Goal: Entertainment & Leisure: Consume media (video, audio)

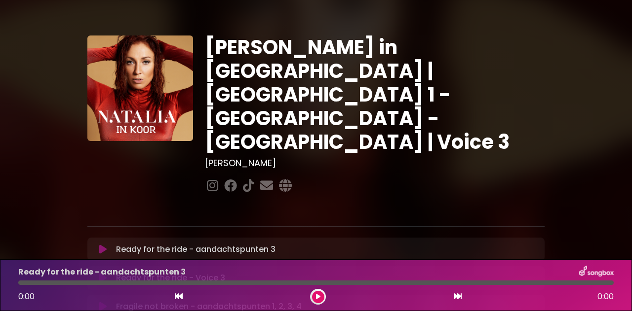
click at [103, 273] on icon at bounding box center [102, 278] width 7 height 10
click at [103, 274] on icon at bounding box center [103, 279] width 6 height 10
drag, startPoint x: 30, startPoint y: 285, endPoint x: 0, endPoint y: 284, distance: 29.6
click at [0, 284] on div "Ready for the ride - Voice 3 0:05 3:51" at bounding box center [316, 286] width 632 height 52
click at [18, 285] on div at bounding box center [315, 283] width 607 height 4
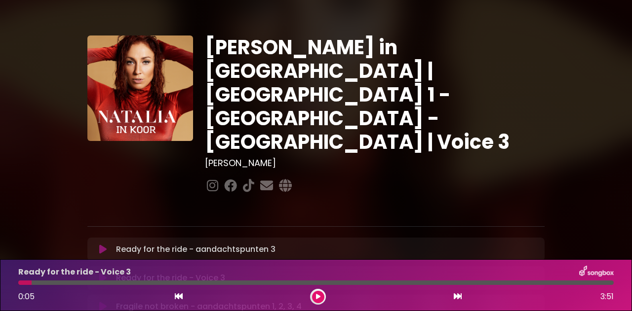
drag, startPoint x: 33, startPoint y: 281, endPoint x: 26, endPoint y: 281, distance: 7.4
click at [26, 281] on div "Ready for the ride - Voice 3 0:05 3:51" at bounding box center [315, 285] width 607 height 39
click at [172, 298] on div "0:05 3:51" at bounding box center [315, 297] width 607 height 16
click at [184, 296] on div "0:05 3:51" at bounding box center [315, 297] width 607 height 16
click at [177, 296] on icon at bounding box center [179, 297] width 8 height 8
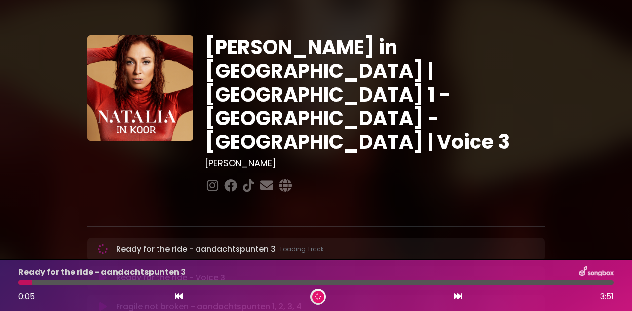
click at [181, 295] on icon at bounding box center [179, 297] width 8 height 8
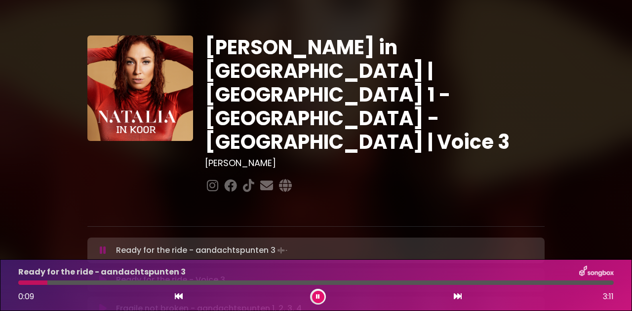
click at [321, 294] on button at bounding box center [318, 297] width 12 height 12
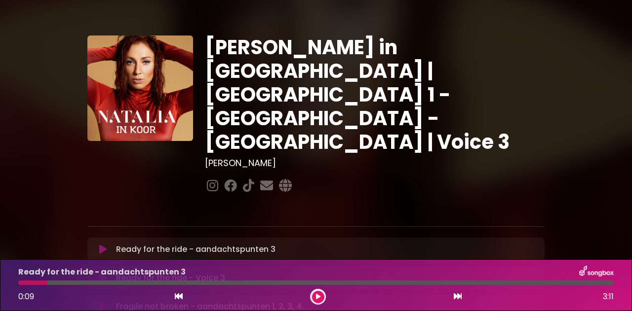
click at [460, 299] on icon at bounding box center [458, 297] width 8 height 8
click at [318, 298] on icon at bounding box center [317, 297] width 5 height 6
click at [317, 301] on button at bounding box center [318, 297] width 12 height 12
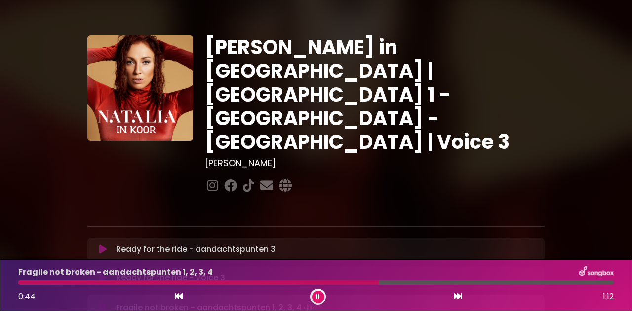
click at [318, 298] on icon at bounding box center [318, 297] width 6 height 7
click at [458, 298] on icon at bounding box center [458, 297] width 8 height 8
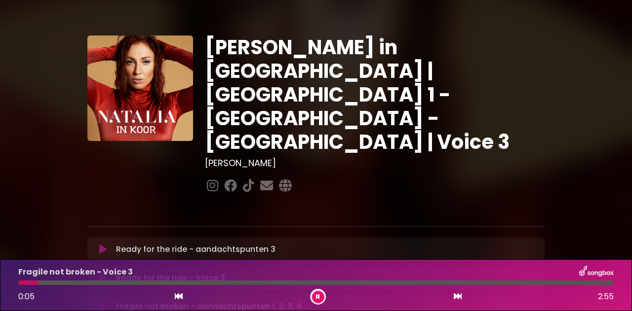
click at [178, 298] on icon at bounding box center [179, 297] width 8 height 8
drag, startPoint x: 455, startPoint y: 297, endPoint x: 368, endPoint y: 299, distance: 86.9
click at [435, 299] on div "0:03 1:12" at bounding box center [315, 297] width 607 height 16
click at [457, 298] on icon at bounding box center [458, 297] width 8 height 8
click at [314, 298] on button at bounding box center [318, 297] width 12 height 12
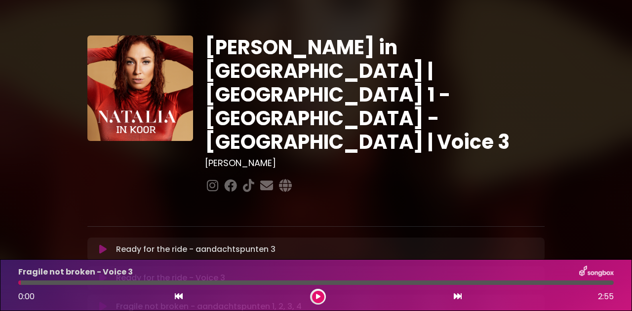
click at [179, 298] on icon at bounding box center [179, 297] width 8 height 8
click at [573, 283] on div at bounding box center [315, 283] width 595 height 4
click at [319, 295] on icon at bounding box center [317, 297] width 4 height 6
drag, startPoint x: 19, startPoint y: 283, endPoint x: 12, endPoint y: 283, distance: 6.9
click at [12, 283] on div at bounding box center [315, 283] width 607 height 4
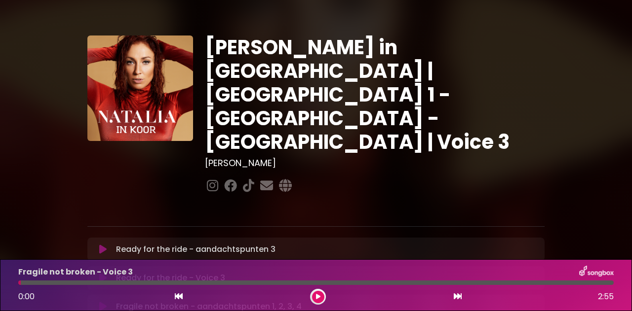
click at [319, 297] on icon at bounding box center [317, 297] width 6 height 7
click at [319, 297] on icon at bounding box center [317, 297] width 5 height 6
drag, startPoint x: 20, startPoint y: 283, endPoint x: 8, endPoint y: 283, distance: 11.4
click at [8, 283] on div "Fragile not broken - Voice 3 0:01 2:55" at bounding box center [316, 286] width 632 height 52
click at [18, 284] on div at bounding box center [20, 283] width 4 height 4
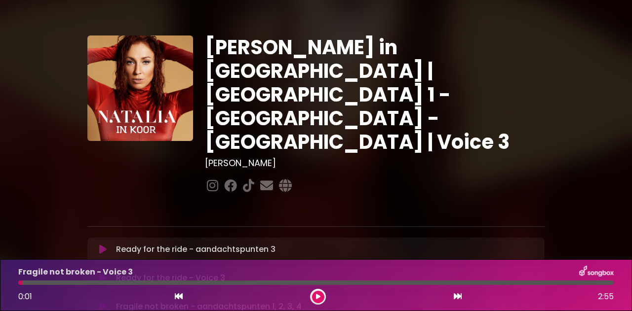
click at [18, 284] on div at bounding box center [20, 283] width 4 height 4
click at [179, 295] on icon at bounding box center [179, 297] width 8 height 8
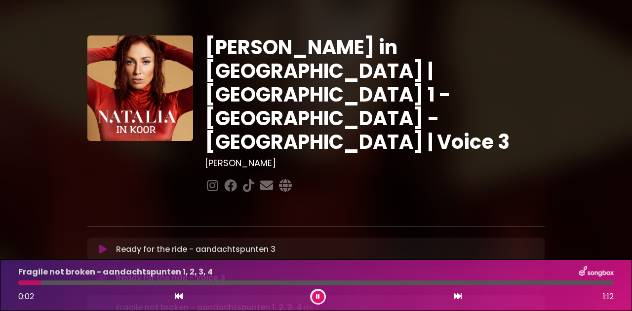
click at [602, 282] on div at bounding box center [315, 283] width 595 height 4
click at [317, 295] on icon at bounding box center [318, 297] width 6 height 7
click at [177, 298] on icon at bounding box center [179, 297] width 8 height 8
click at [574, 283] on div at bounding box center [315, 283] width 595 height 4
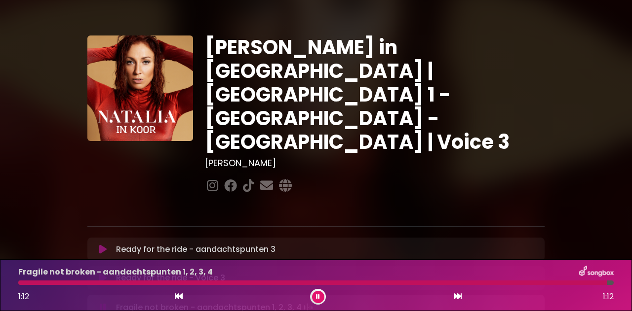
click at [320, 297] on button at bounding box center [318, 297] width 12 height 12
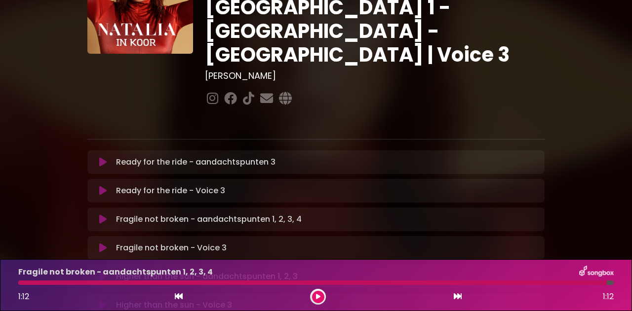
scroll to position [89, 0]
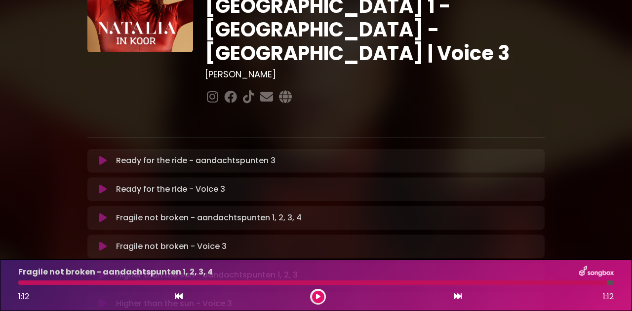
click at [322, 295] on button at bounding box center [318, 297] width 12 height 12
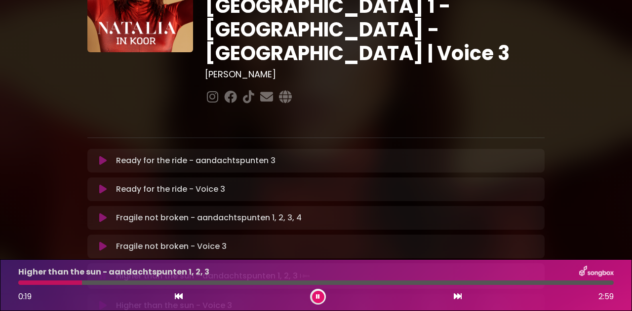
click at [588, 285] on div at bounding box center [315, 283] width 595 height 4
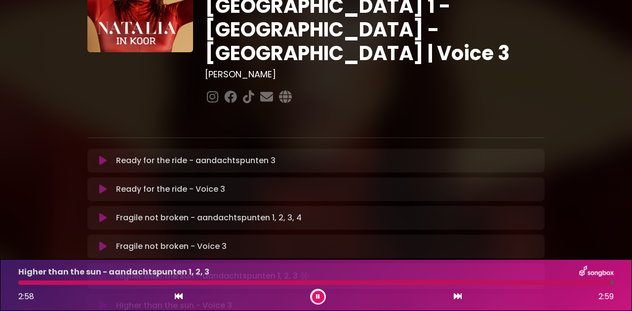
click at [325, 293] on div "2:58 2:59" at bounding box center [315, 297] width 607 height 16
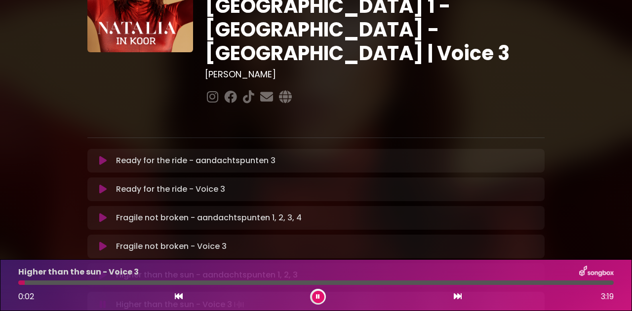
click at [179, 298] on icon at bounding box center [179, 297] width 8 height 8
click at [581, 282] on div at bounding box center [315, 283] width 595 height 4
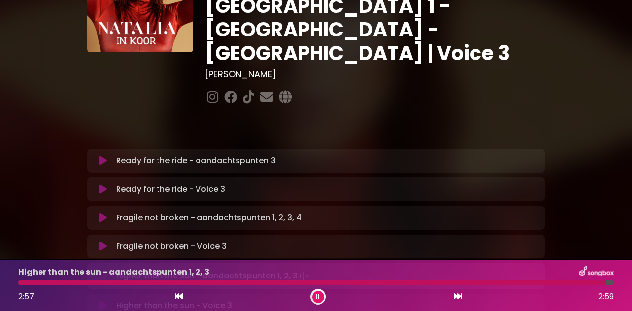
click at [319, 296] on icon at bounding box center [317, 297] width 7 height 6
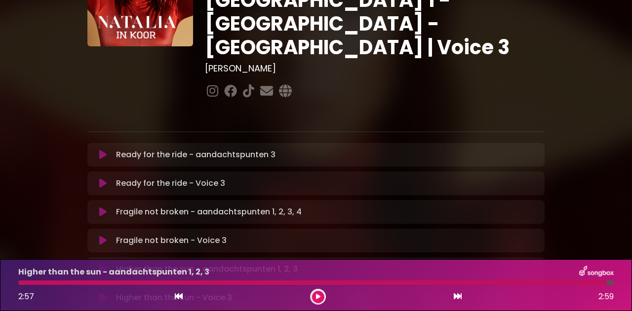
scroll to position [95, 0]
click at [318, 298] on icon at bounding box center [317, 297] width 6 height 7
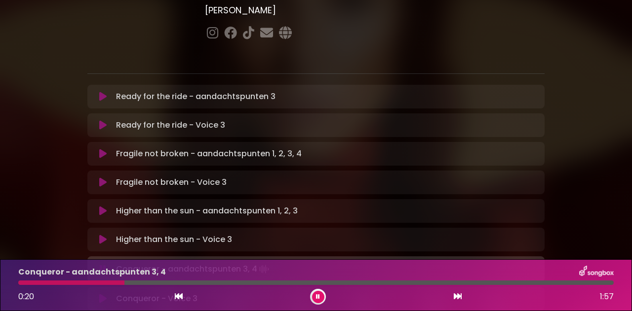
scroll to position [153, 0]
click at [585, 282] on div at bounding box center [315, 283] width 595 height 4
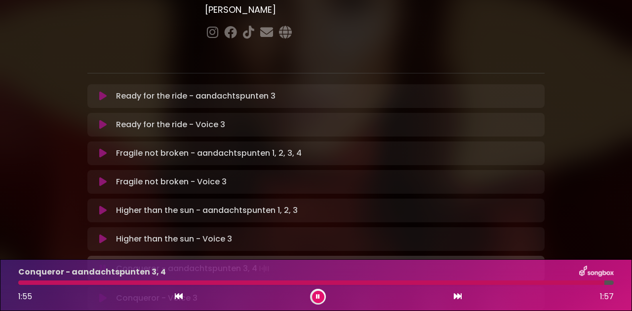
click at [317, 298] on icon at bounding box center [317, 297] width 7 height 7
click at [319, 297] on icon at bounding box center [317, 297] width 5 height 7
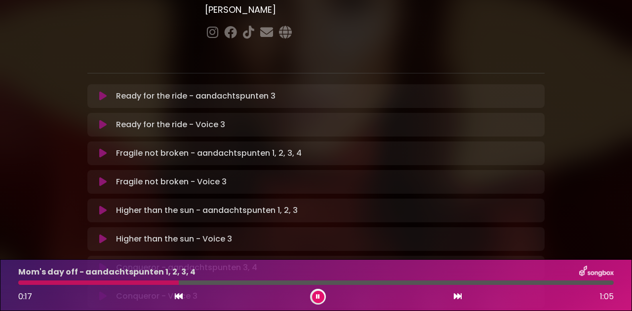
click at [590, 283] on div at bounding box center [315, 283] width 595 height 4
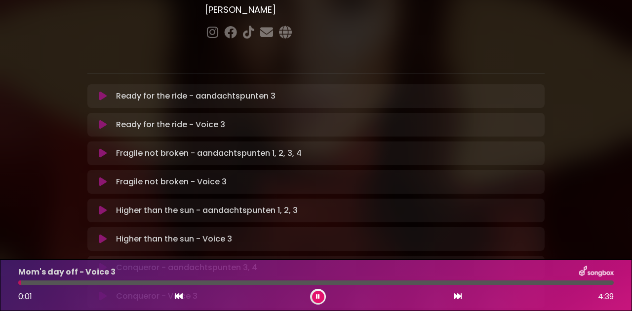
click at [181, 297] on icon at bounding box center [179, 297] width 8 height 8
click at [557, 282] on div at bounding box center [315, 283] width 595 height 4
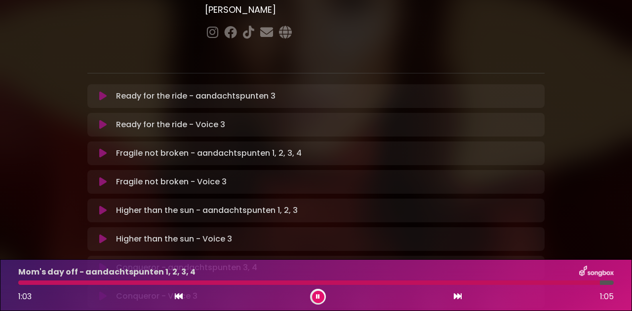
click at [319, 296] on icon at bounding box center [317, 297] width 5 height 6
click at [318, 298] on icon at bounding box center [317, 297] width 7 height 7
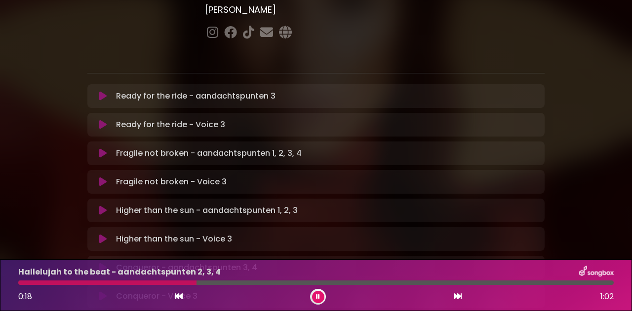
click at [569, 280] on div "Hallelujah to the beat - aandachtspunten 2, 3, 4 0:18 1:02" at bounding box center [315, 285] width 607 height 39
click at [566, 284] on div at bounding box center [315, 283] width 595 height 4
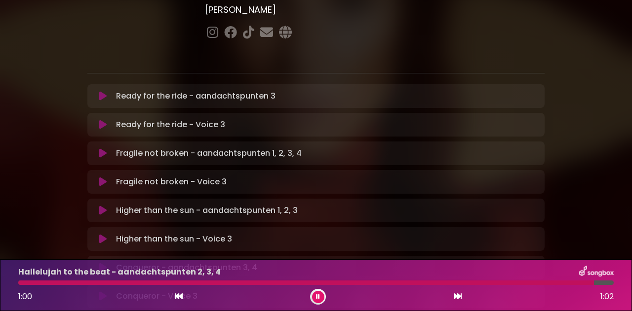
click at [323, 295] on button at bounding box center [318, 297] width 12 height 12
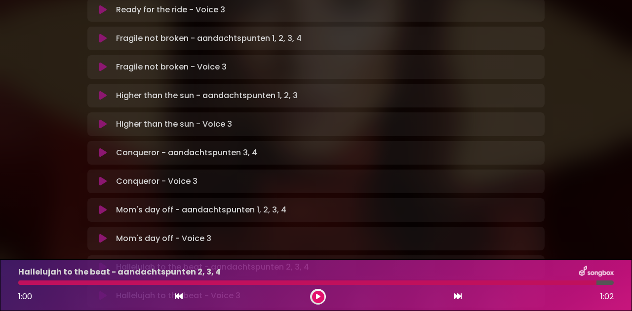
scroll to position [266, 0]
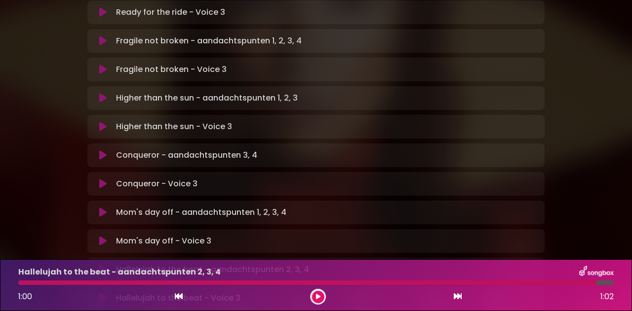
click at [317, 296] on icon at bounding box center [318, 297] width 6 height 7
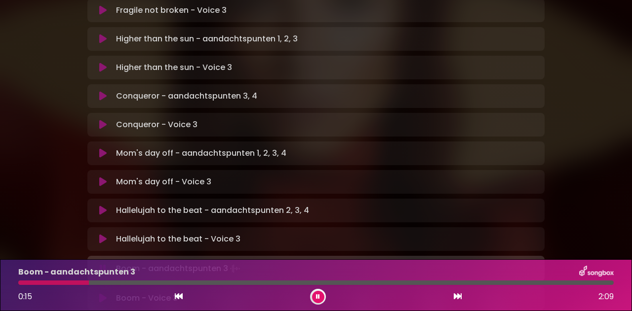
scroll to position [325, 0]
click at [568, 284] on div at bounding box center [315, 283] width 595 height 4
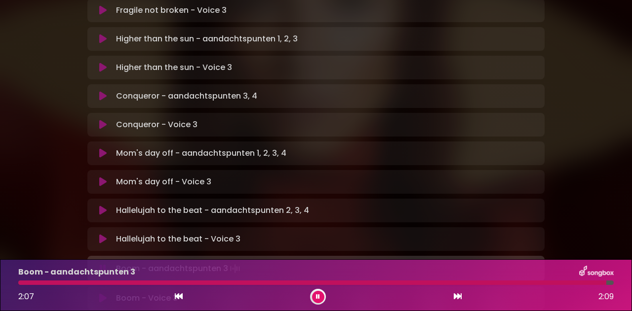
click at [317, 297] on icon at bounding box center [317, 297] width 6 height 7
click at [323, 294] on button at bounding box center [318, 297] width 12 height 12
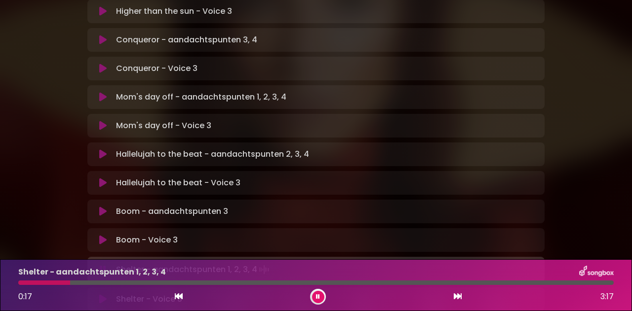
scroll to position [381, 0]
click at [563, 282] on div at bounding box center [315, 283] width 595 height 4
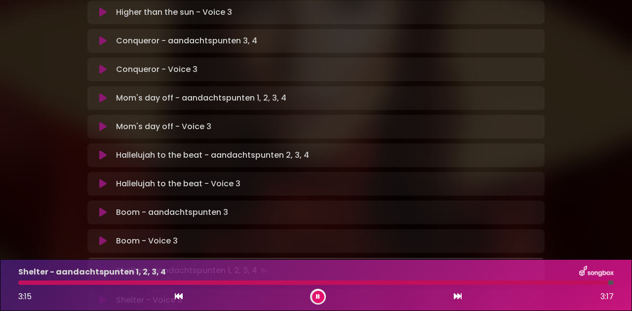
click at [321, 293] on button at bounding box center [318, 297] width 12 height 12
click at [319, 297] on icon at bounding box center [318, 297] width 6 height 7
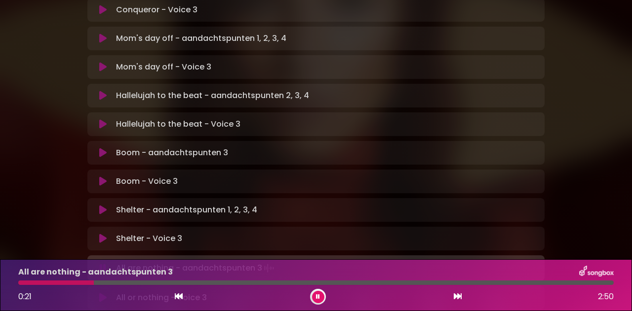
scroll to position [439, 0]
click at [580, 283] on div at bounding box center [315, 283] width 595 height 4
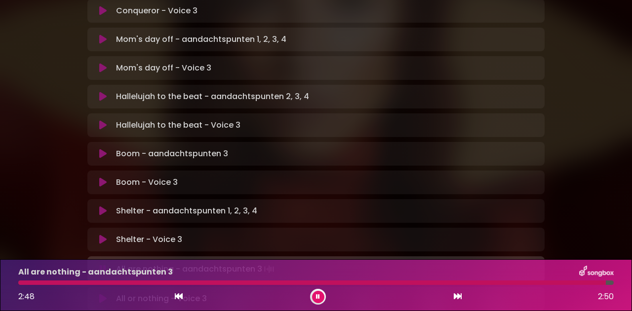
click at [320, 298] on button at bounding box center [318, 297] width 12 height 12
click at [323, 295] on button at bounding box center [318, 297] width 12 height 12
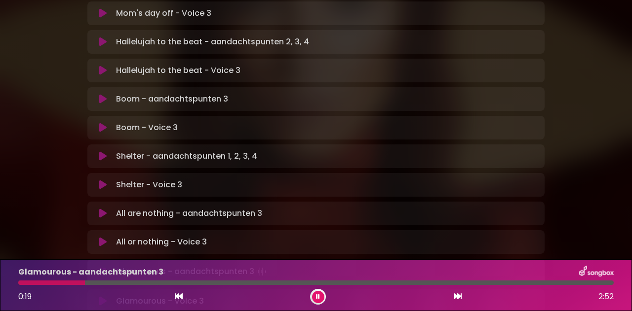
scroll to position [494, 0]
click at [569, 284] on div at bounding box center [315, 283] width 595 height 4
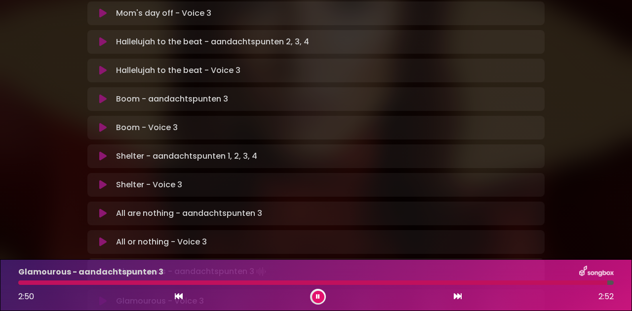
click at [318, 296] on icon at bounding box center [317, 297] width 4 height 6
click at [319, 295] on icon at bounding box center [317, 297] width 5 height 6
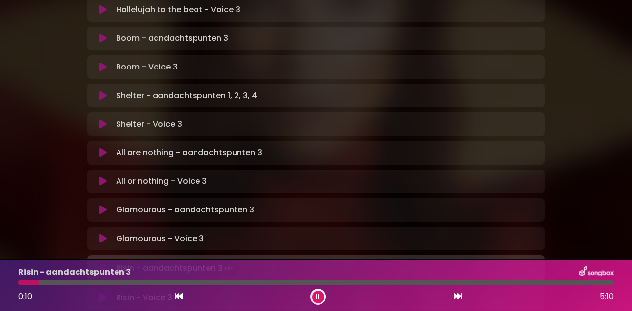
scroll to position [554, 0]
click at [568, 282] on div at bounding box center [315, 283] width 595 height 4
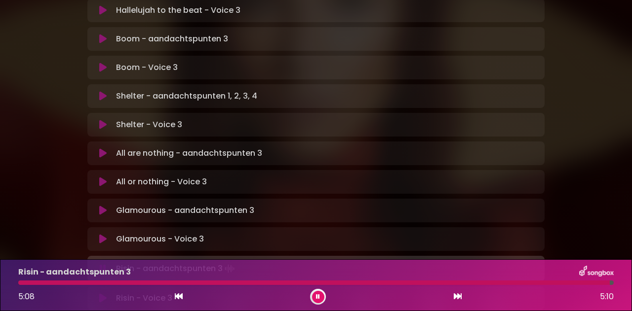
click at [318, 297] on icon at bounding box center [317, 297] width 5 height 6
click at [322, 295] on button at bounding box center [318, 297] width 12 height 12
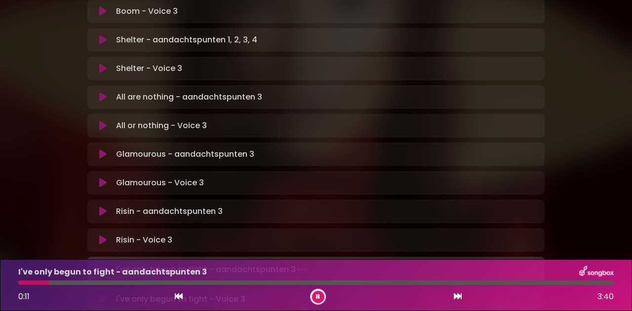
scroll to position [610, 0]
click at [584, 282] on div at bounding box center [315, 283] width 595 height 4
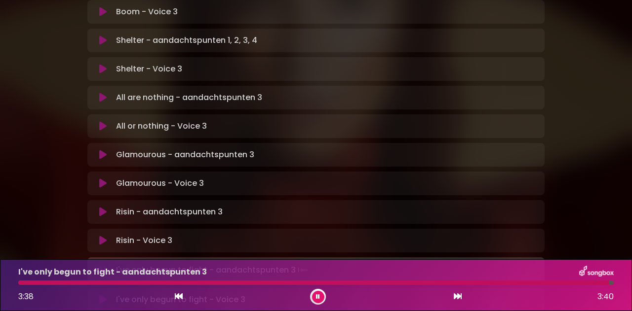
click at [317, 299] on icon at bounding box center [318, 297] width 6 height 7
click at [321, 297] on button at bounding box center [318, 297] width 12 height 12
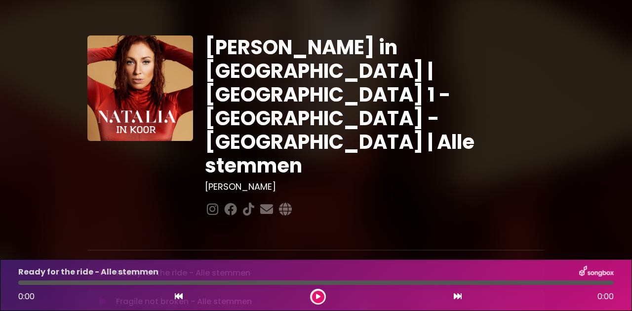
click at [317, 294] on button at bounding box center [318, 297] width 12 height 12
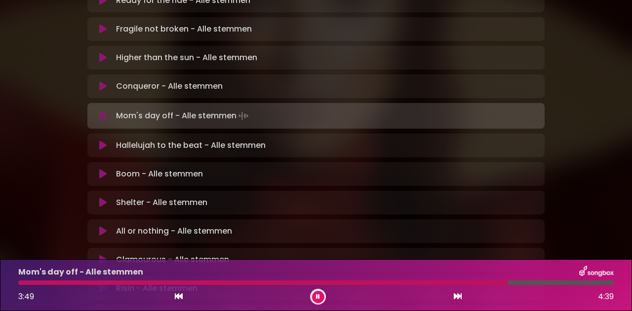
scroll to position [273, 0]
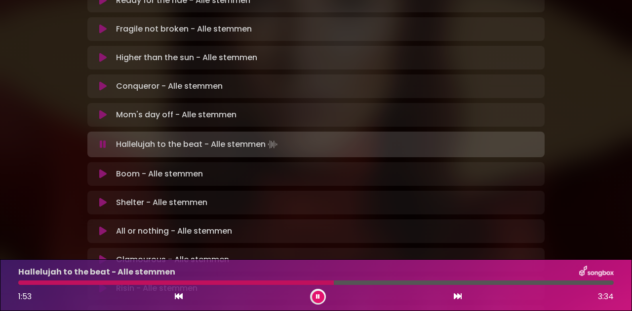
click at [317, 295] on icon at bounding box center [318, 297] width 4 height 6
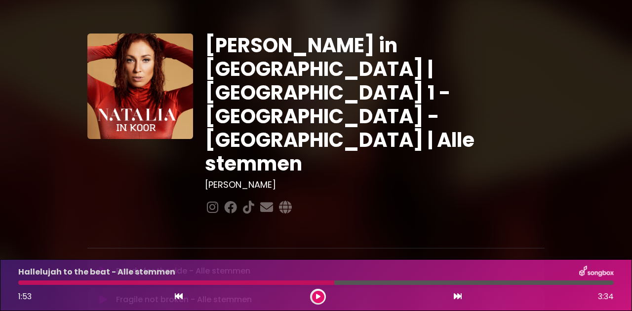
scroll to position [1, 0]
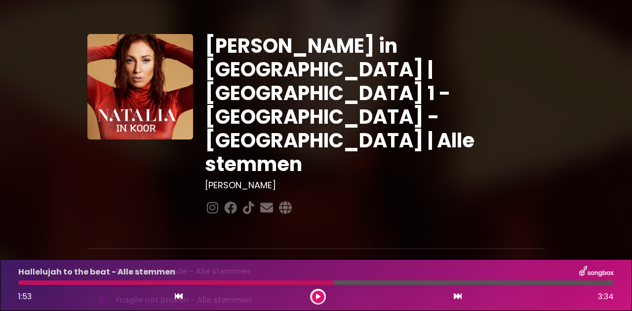
click at [103, 267] on icon at bounding box center [102, 272] width 7 height 10
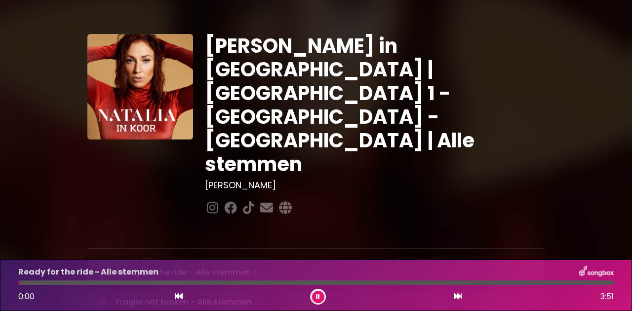
click at [321, 298] on button at bounding box center [318, 297] width 12 height 12
click at [319, 298] on icon at bounding box center [318, 297] width 4 height 6
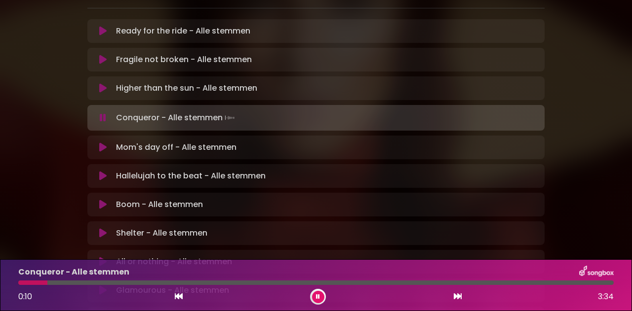
scroll to position [243, 0]
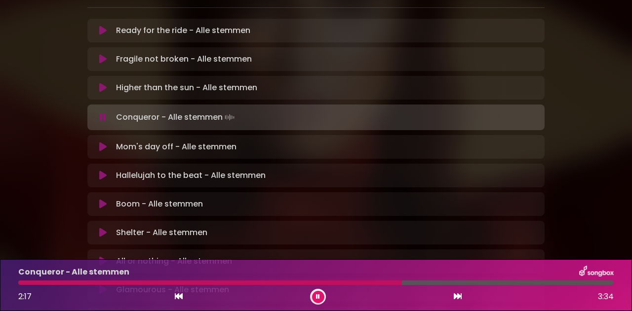
click at [318, 297] on icon at bounding box center [318, 297] width 4 height 6
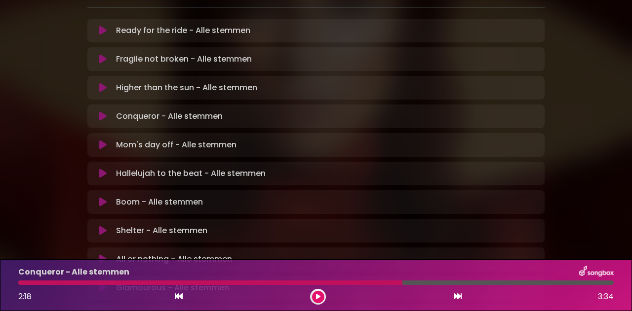
click at [181, 297] on icon at bounding box center [179, 297] width 8 height 8
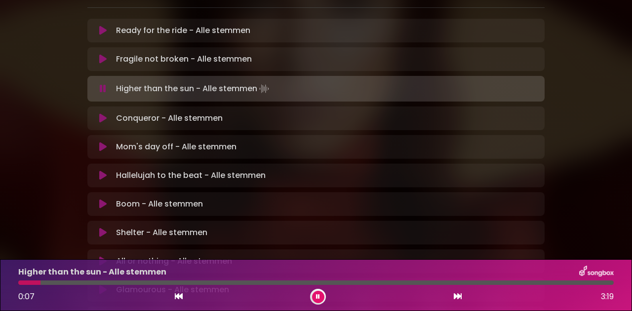
click at [578, 283] on div at bounding box center [315, 283] width 595 height 4
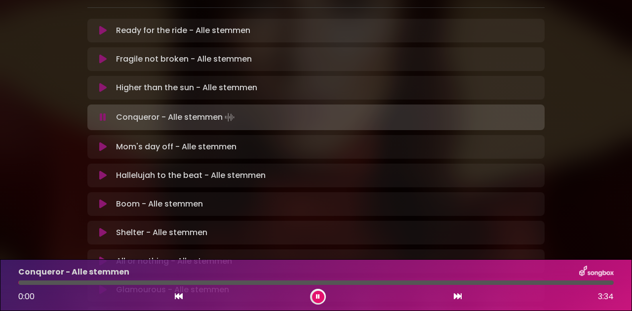
click at [320, 298] on button at bounding box center [318, 297] width 12 height 12
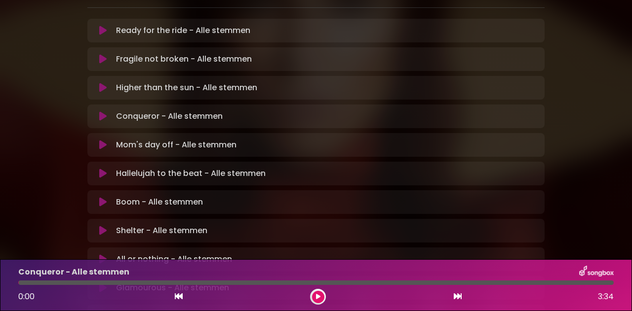
click at [324, 297] on div at bounding box center [318, 297] width 16 height 16
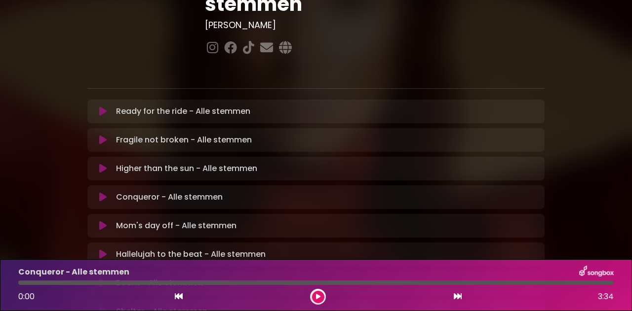
scroll to position [0, 0]
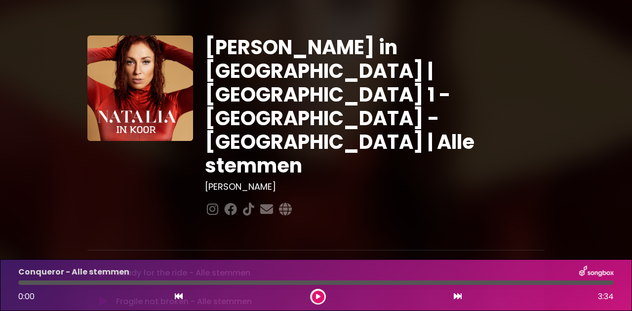
click at [106, 268] on icon at bounding box center [102, 273] width 7 height 10
click at [319, 298] on icon at bounding box center [318, 297] width 4 height 6
click at [179, 298] on icon at bounding box center [179, 297] width 8 height 8
click at [318, 297] on icon at bounding box center [318, 297] width 4 height 6
click at [319, 296] on icon at bounding box center [318, 297] width 4 height 6
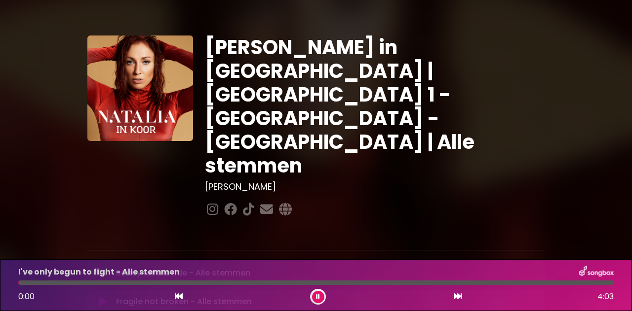
click at [319, 296] on icon at bounding box center [318, 297] width 4 height 6
click at [318, 304] on div at bounding box center [318, 297] width 16 height 16
click at [314, 296] on button at bounding box center [318, 297] width 12 height 12
click at [318, 299] on icon at bounding box center [318, 297] width 4 height 6
click at [135, 267] on p "Ready for the ride - Alle stemmen Loading Track..." at bounding box center [183, 273] width 134 height 12
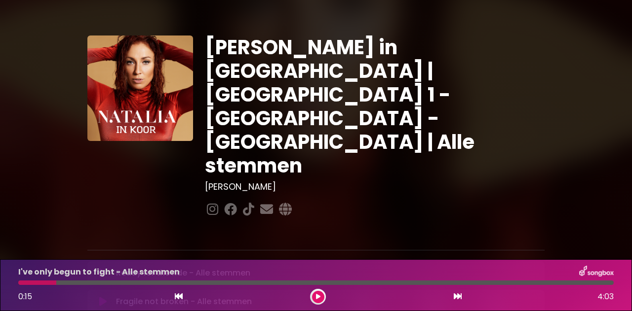
click at [101, 268] on icon at bounding box center [102, 273] width 7 height 10
drag, startPoint x: 179, startPoint y: 298, endPoint x: 278, endPoint y: 298, distance: 99.2
click at [188, 297] on div "0:02 3:51" at bounding box center [315, 297] width 607 height 16
click at [178, 296] on icon at bounding box center [179, 297] width 8 height 8
click at [326, 307] on div "I've only begun to fight - Alle stemmen 0:00 4:03" at bounding box center [316, 286] width 632 height 52
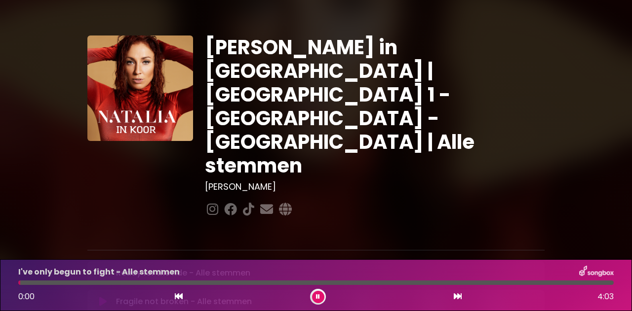
click at [319, 301] on button at bounding box center [318, 297] width 12 height 12
click at [185, 267] on p "Ready for the ride - Alle stemmen Loading Track..." at bounding box center [183, 273] width 134 height 12
click at [101, 268] on icon at bounding box center [102, 273] width 7 height 10
click at [182, 298] on icon at bounding box center [179, 297] width 8 height 8
click at [605, 284] on div at bounding box center [315, 283] width 595 height 4
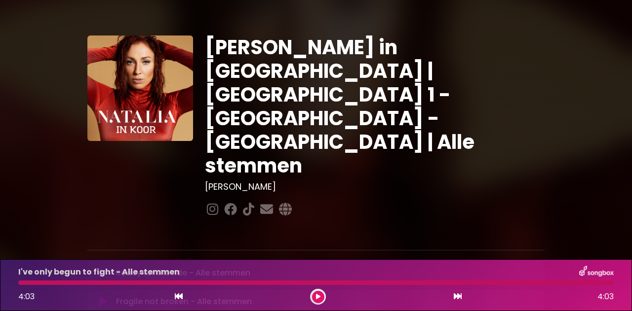
click at [316, 295] on icon at bounding box center [317, 297] width 7 height 7
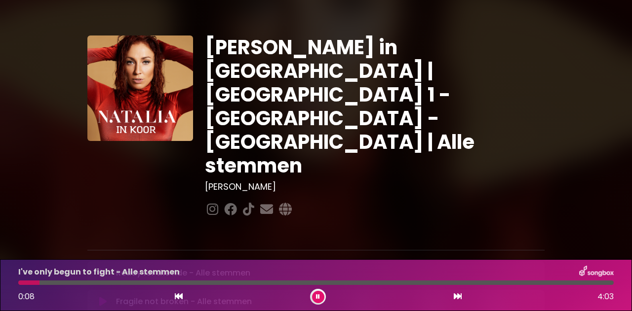
click at [102, 268] on icon at bounding box center [102, 273] width 7 height 10
click at [321, 299] on button at bounding box center [318, 297] width 12 height 12
click at [319, 304] on div at bounding box center [318, 297] width 16 height 16
click at [318, 299] on icon at bounding box center [318, 297] width 6 height 4
click at [178, 297] on icon at bounding box center [179, 297] width 8 height 8
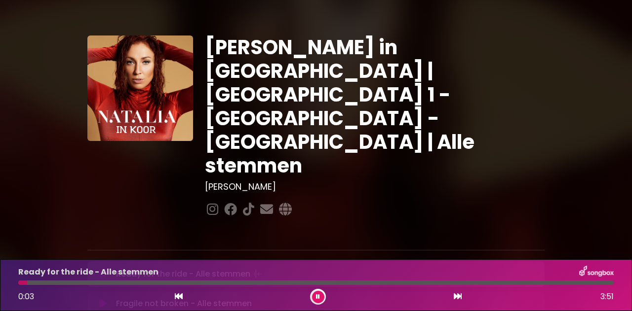
click at [564, 283] on div at bounding box center [315, 283] width 595 height 4
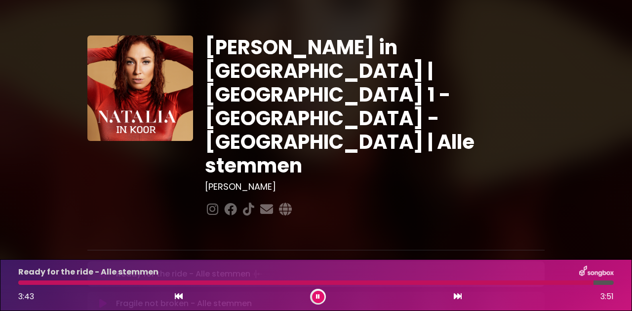
drag, startPoint x: 458, startPoint y: 299, endPoint x: 399, endPoint y: 298, distance: 59.2
click at [423, 296] on div "3:43 3:51" at bounding box center [315, 297] width 607 height 16
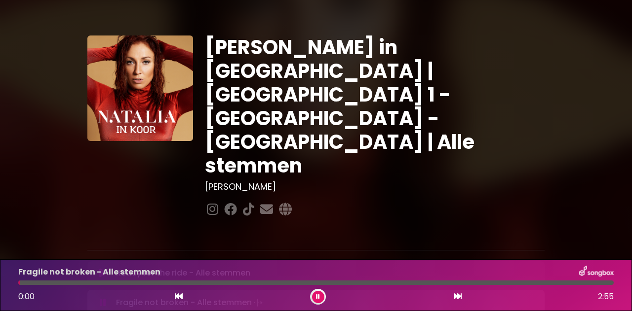
click at [317, 297] on icon at bounding box center [318, 297] width 4 height 6
drag, startPoint x: 19, startPoint y: 283, endPoint x: 12, endPoint y: 283, distance: 6.9
click at [12, 283] on div at bounding box center [315, 283] width 607 height 4
click at [105, 268] on icon at bounding box center [102, 273] width 7 height 10
click at [586, 282] on div at bounding box center [315, 283] width 595 height 4
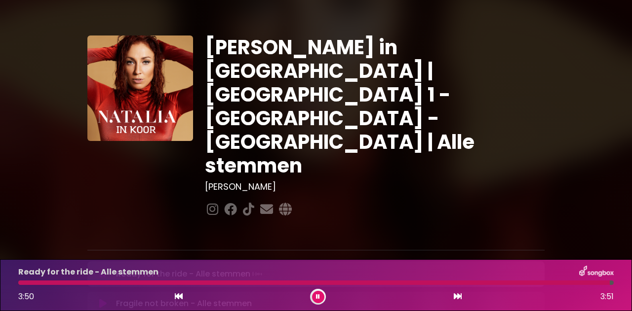
click at [321, 295] on button at bounding box center [318, 297] width 12 height 12
click at [317, 303] on button at bounding box center [318, 297] width 12 height 12
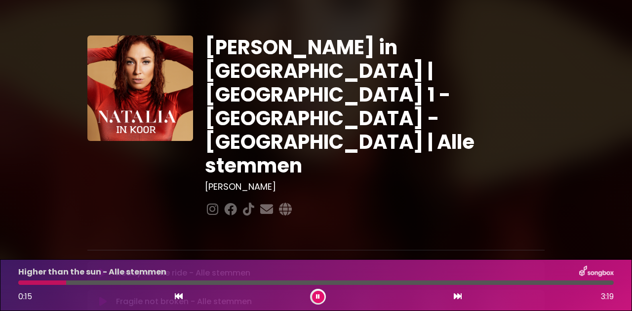
click at [104, 297] on icon at bounding box center [102, 302] width 7 height 10
click at [585, 284] on div at bounding box center [315, 283] width 595 height 4
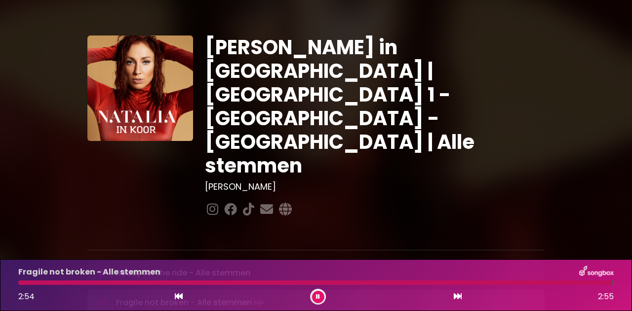
click at [321, 290] on div at bounding box center [318, 297] width 16 height 16
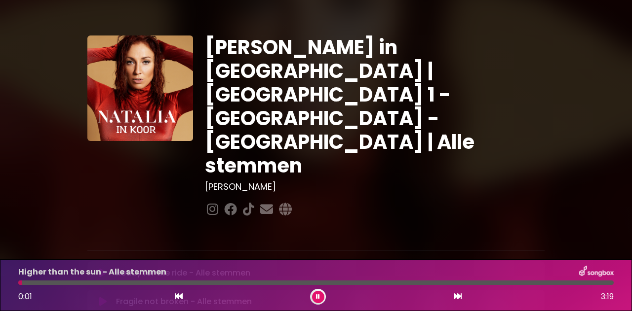
click at [318, 298] on icon at bounding box center [317, 297] width 5 height 7
click at [103, 297] on icon at bounding box center [102, 302] width 7 height 10
click at [582, 282] on div at bounding box center [315, 283] width 595 height 4
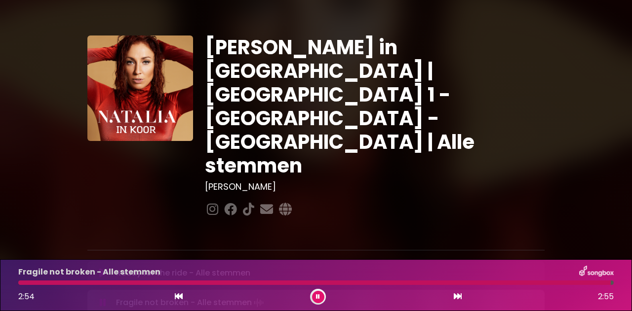
click at [318, 296] on icon at bounding box center [318, 297] width 6 height 7
click at [318, 303] on button at bounding box center [318, 297] width 12 height 12
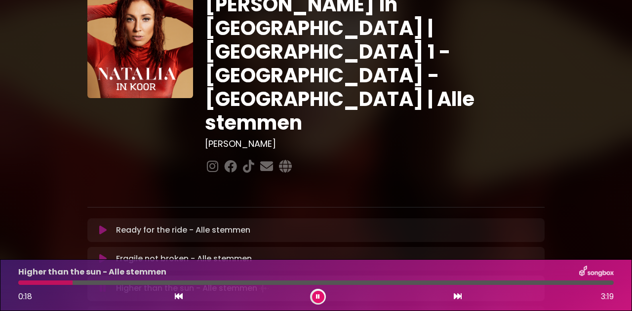
scroll to position [42, 0]
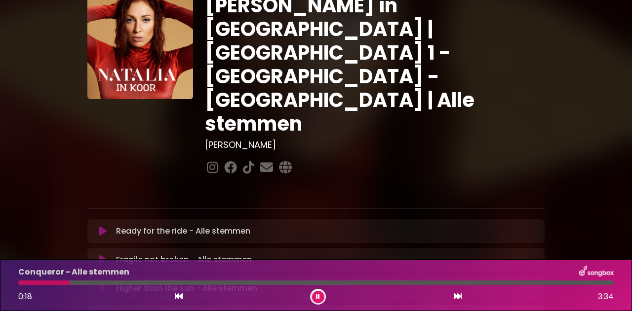
click at [85, 282] on div at bounding box center [315, 283] width 595 height 4
click at [27, 284] on div at bounding box center [53, 283] width 71 height 4
click at [20, 282] on div at bounding box center [25, 283] width 14 height 4
click at [19, 282] on div at bounding box center [21, 283] width 6 height 4
click at [102, 284] on icon at bounding box center [102, 289] width 7 height 10
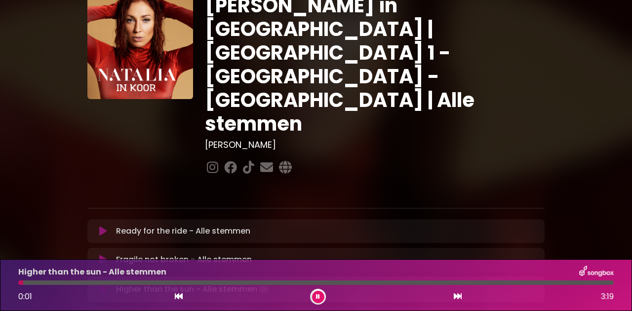
click at [566, 283] on div at bounding box center [315, 283] width 595 height 4
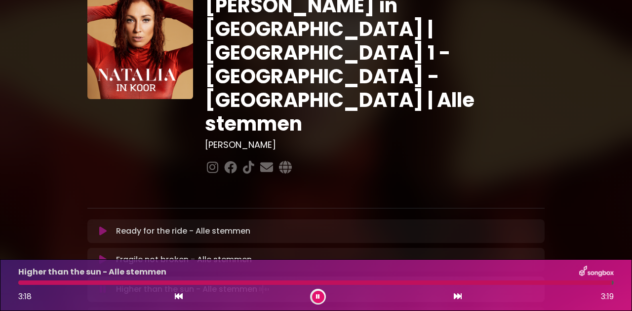
click at [321, 296] on button at bounding box center [318, 297] width 12 height 12
click at [317, 303] on button at bounding box center [318, 297] width 12 height 12
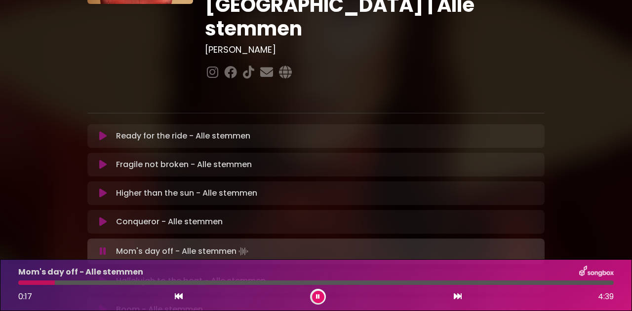
scroll to position [145, 0]
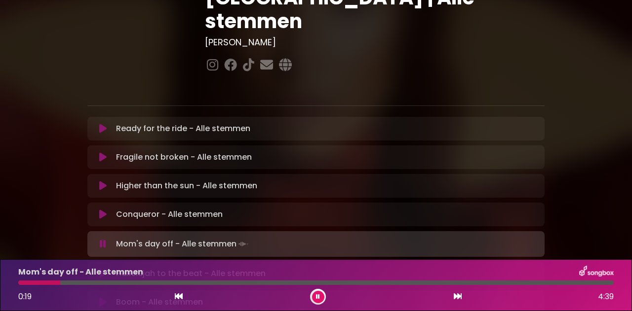
click at [105, 210] on icon at bounding box center [102, 215] width 7 height 10
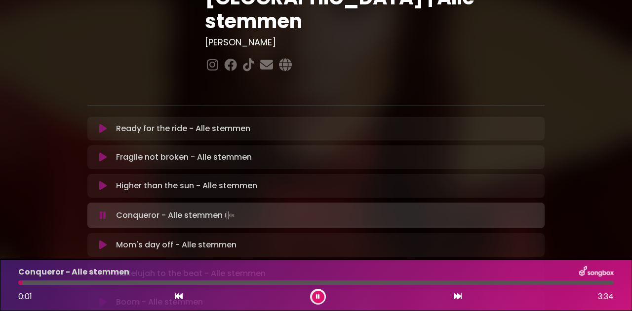
click at [590, 283] on div at bounding box center [315, 283] width 595 height 4
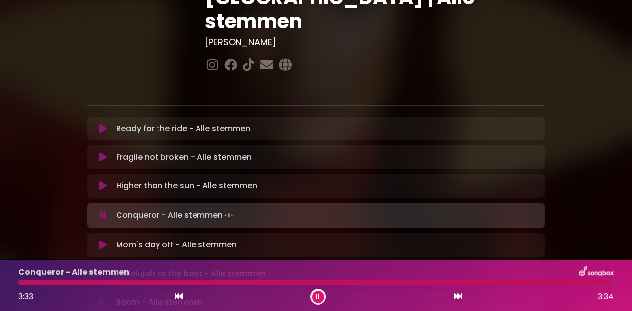
click at [319, 295] on icon at bounding box center [318, 297] width 6 height 7
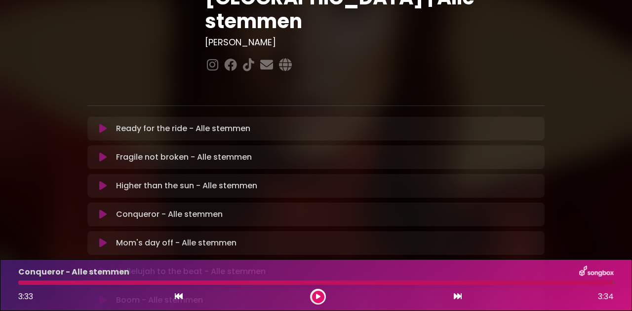
click at [317, 304] on button at bounding box center [318, 297] width 12 height 12
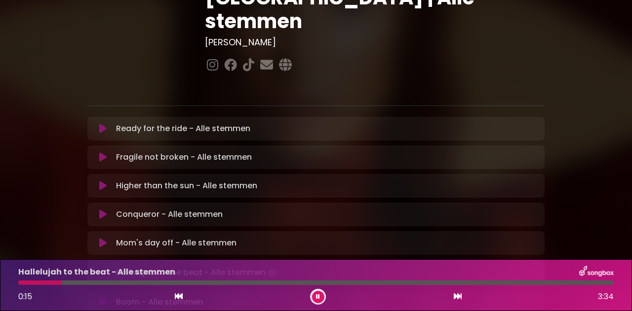
click at [197, 237] on p "Mom's day off - Alle stemmen Loading Track..." at bounding box center [176, 243] width 120 height 12
click at [102, 238] on icon at bounding box center [102, 243] width 7 height 10
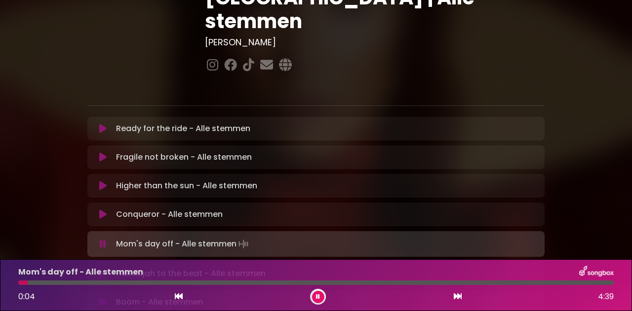
click at [586, 283] on div at bounding box center [315, 283] width 595 height 4
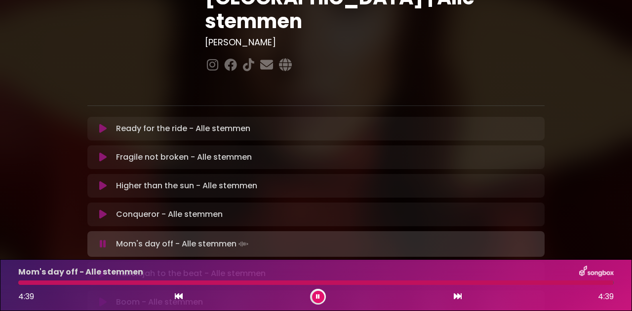
click at [318, 297] on icon at bounding box center [318, 297] width 4 height 6
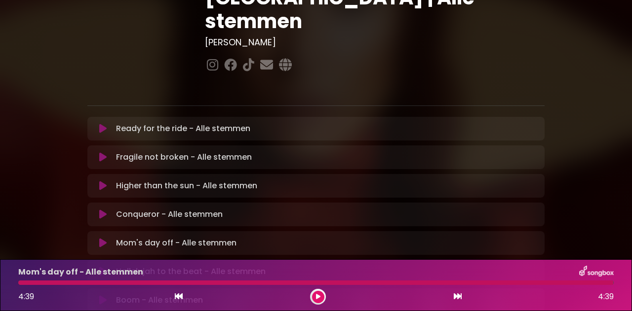
click at [318, 304] on div at bounding box center [318, 297] width 16 height 16
drag, startPoint x: 318, startPoint y: 304, endPoint x: 322, endPoint y: 298, distance: 6.7
click at [322, 298] on div at bounding box center [318, 297] width 16 height 16
click at [322, 298] on button at bounding box center [318, 297] width 12 height 12
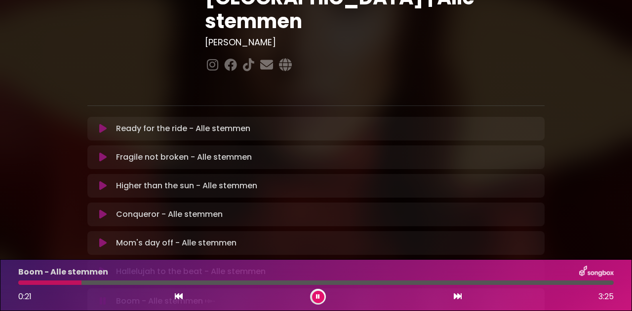
click at [105, 267] on icon at bounding box center [102, 272] width 7 height 10
click at [586, 282] on div at bounding box center [315, 283] width 595 height 4
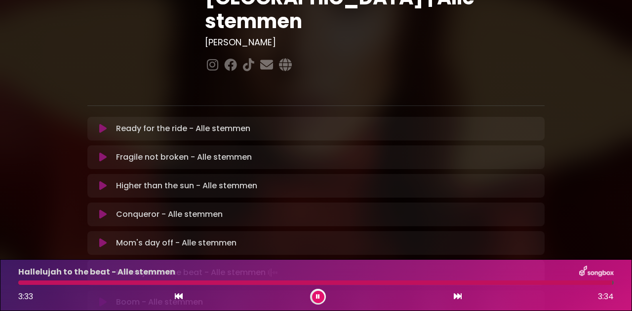
click at [323, 293] on button at bounding box center [318, 297] width 12 height 12
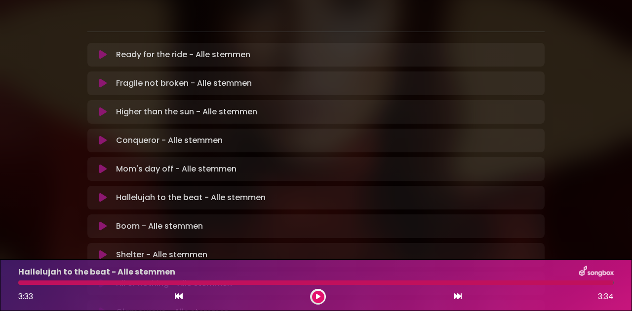
scroll to position [222, 0]
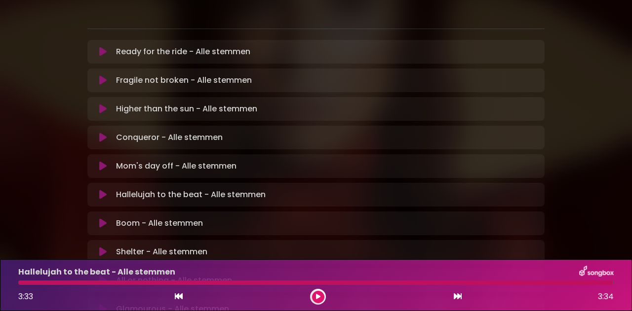
click at [317, 305] on div at bounding box center [318, 297] width 16 height 16
click at [317, 299] on icon at bounding box center [317, 297] width 5 height 6
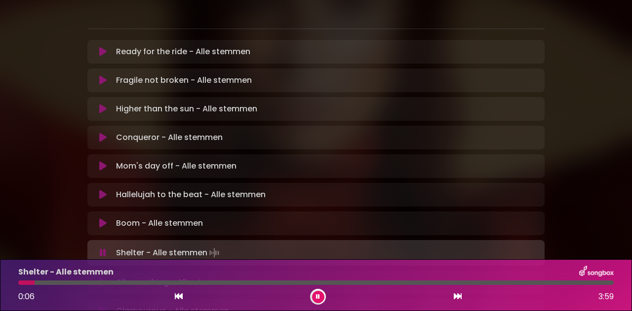
click at [103, 219] on icon at bounding box center [102, 224] width 7 height 10
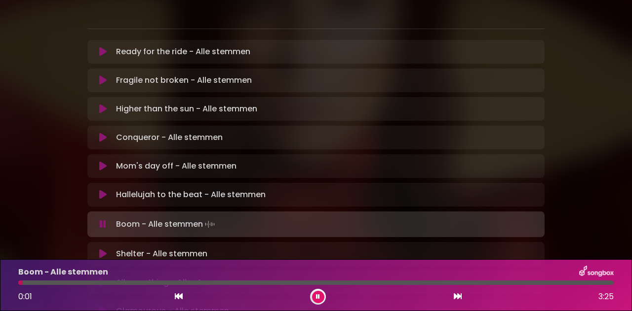
click at [590, 284] on div at bounding box center [315, 283] width 595 height 4
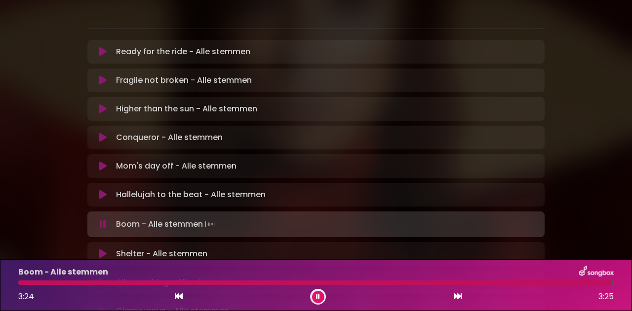
click at [318, 297] on icon at bounding box center [318, 297] width 6 height 7
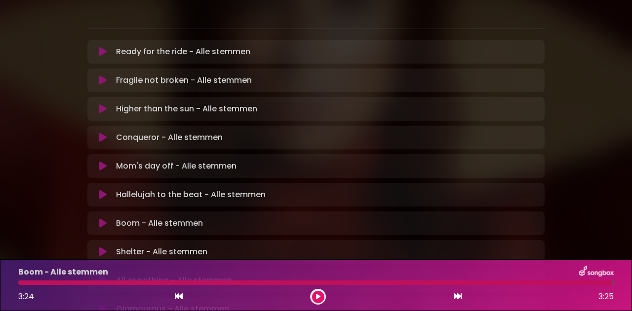
click at [317, 303] on button at bounding box center [318, 297] width 12 height 12
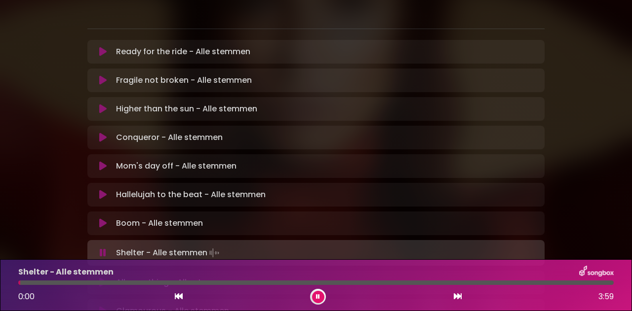
click at [317, 301] on button at bounding box center [318, 297] width 12 height 12
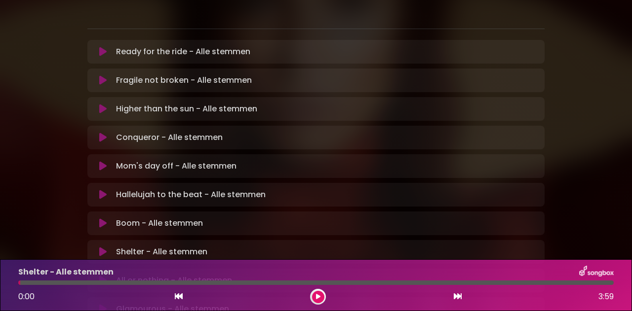
click at [317, 297] on icon at bounding box center [318, 297] width 6 height 7
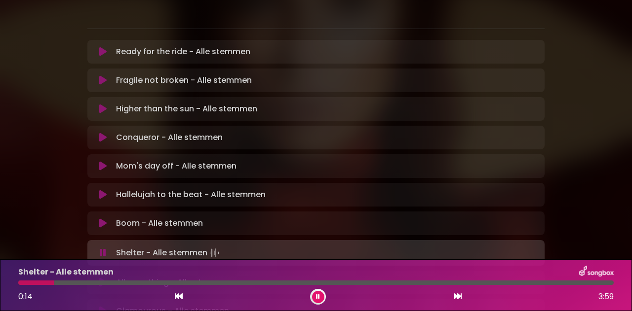
click at [103, 219] on icon at bounding box center [102, 224] width 7 height 10
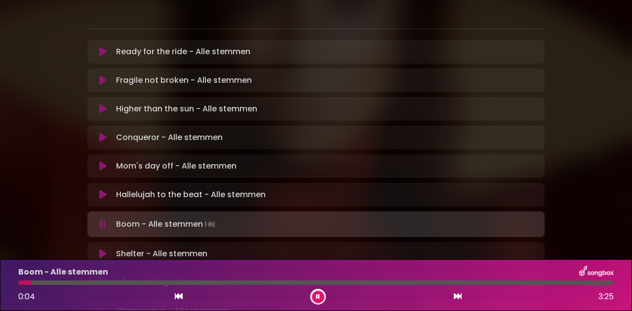
click at [591, 283] on div at bounding box center [315, 283] width 595 height 4
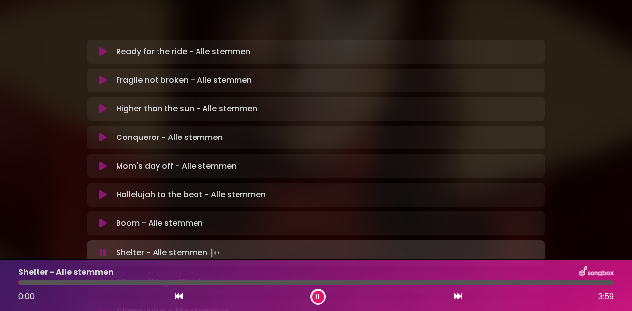
click at [319, 297] on icon at bounding box center [317, 297] width 5 height 7
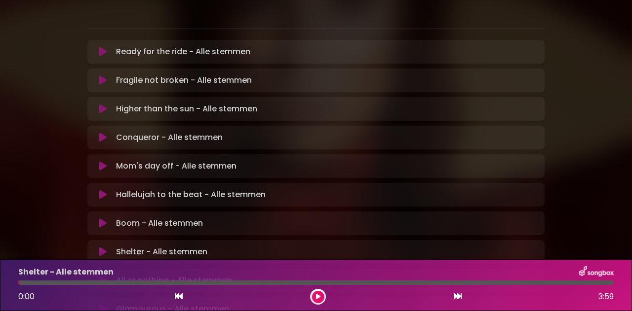
click at [318, 301] on button at bounding box center [318, 297] width 12 height 12
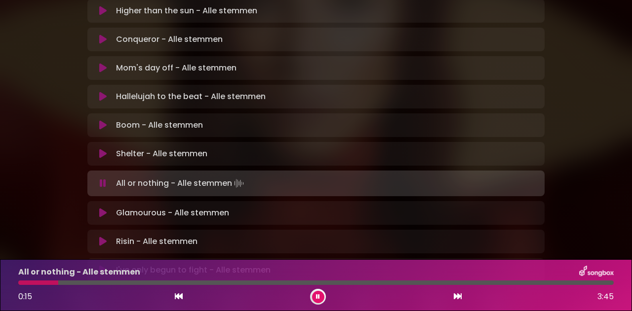
scroll to position [326, 0]
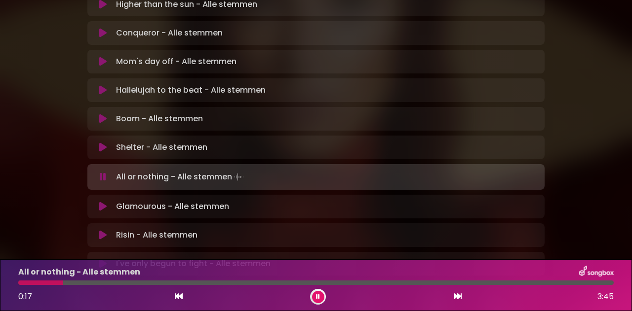
click at [103, 143] on icon at bounding box center [102, 148] width 7 height 10
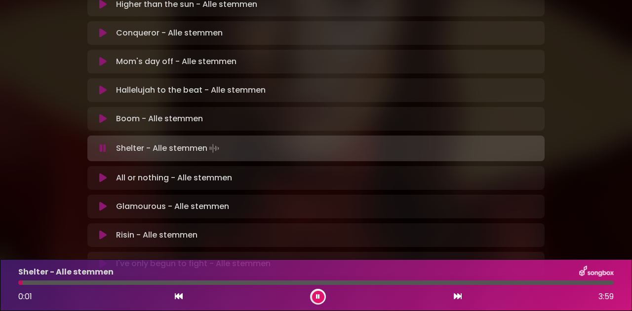
click at [583, 283] on div at bounding box center [315, 283] width 595 height 4
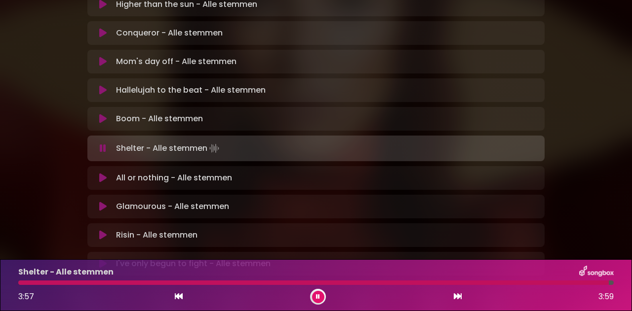
click at [318, 298] on icon at bounding box center [317, 297] width 5 height 6
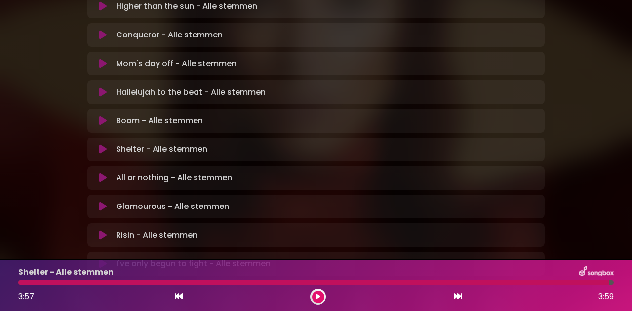
click at [317, 305] on div at bounding box center [318, 297] width 16 height 16
click at [317, 299] on icon at bounding box center [317, 297] width 5 height 6
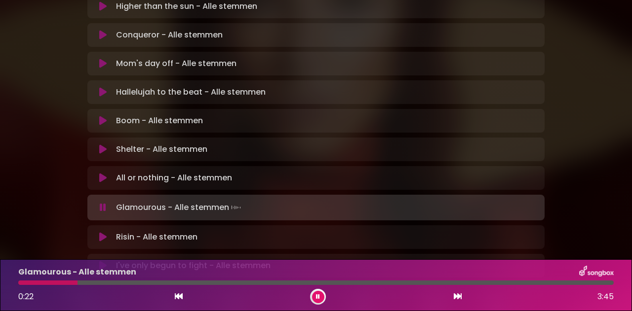
click at [103, 173] on icon at bounding box center [102, 178] width 7 height 10
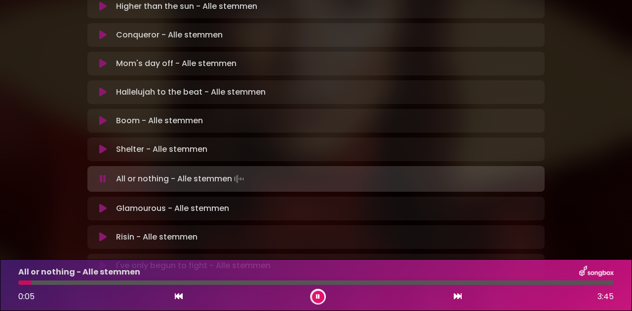
click at [589, 283] on div at bounding box center [315, 283] width 595 height 4
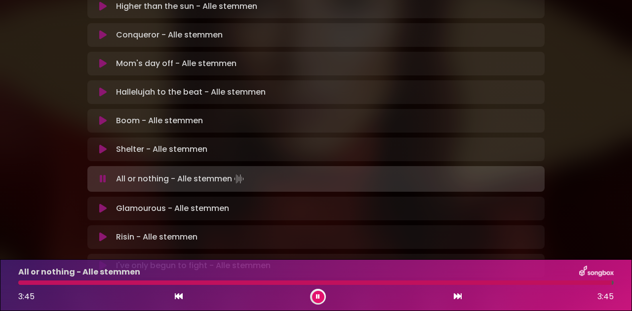
click at [318, 298] on icon at bounding box center [317, 297] width 5 height 6
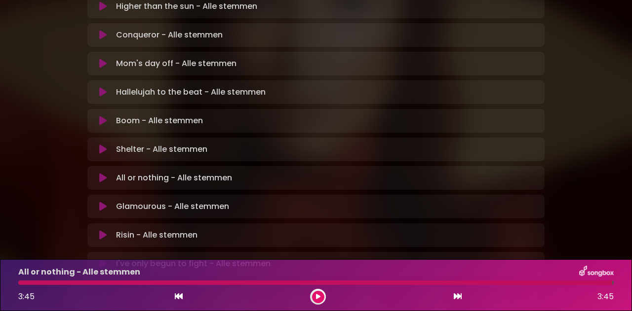
click at [317, 303] on button at bounding box center [318, 297] width 12 height 12
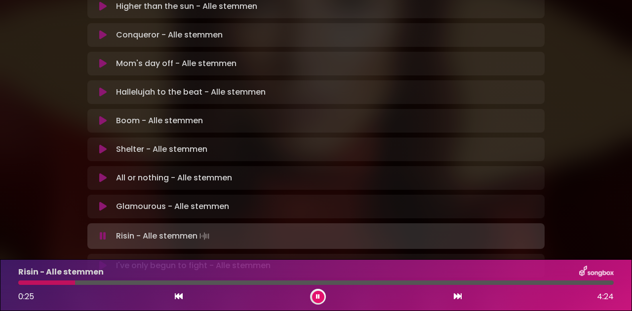
click at [104, 202] on icon at bounding box center [102, 207] width 7 height 10
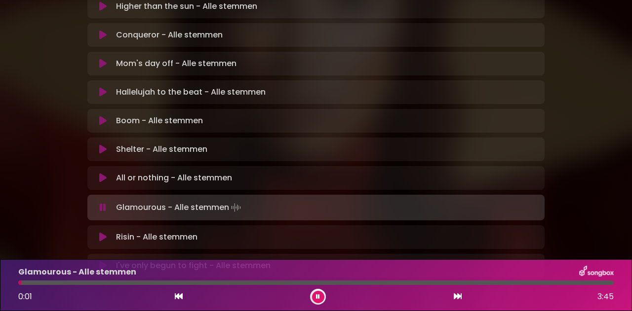
click at [584, 283] on div at bounding box center [315, 283] width 595 height 4
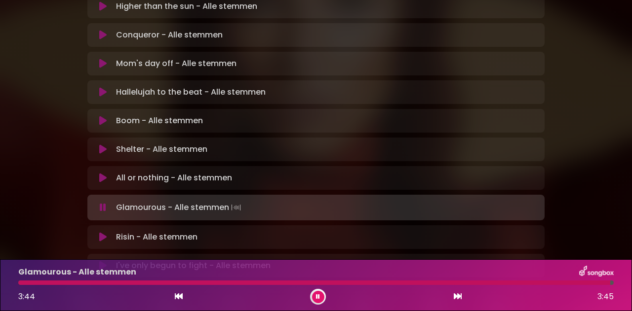
click at [320, 294] on button at bounding box center [318, 297] width 12 height 12
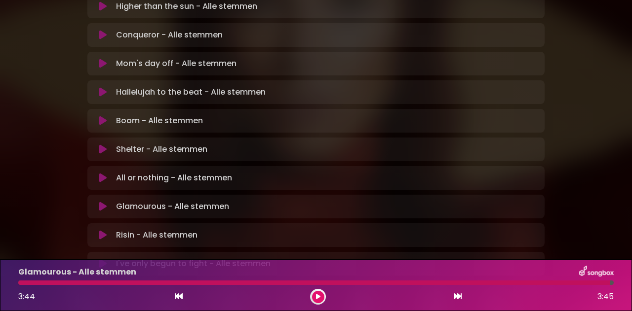
click at [316, 303] on button at bounding box center [318, 297] width 12 height 12
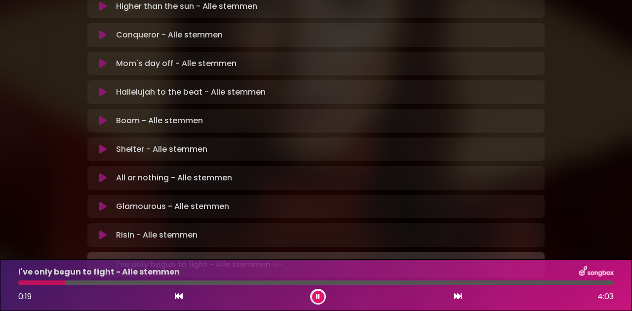
click at [103, 230] on icon at bounding box center [102, 235] width 7 height 10
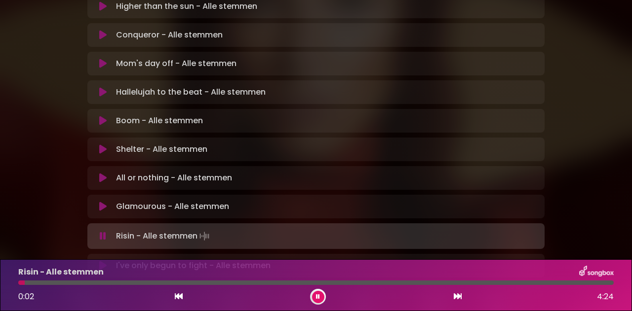
click at [591, 283] on div at bounding box center [315, 283] width 595 height 4
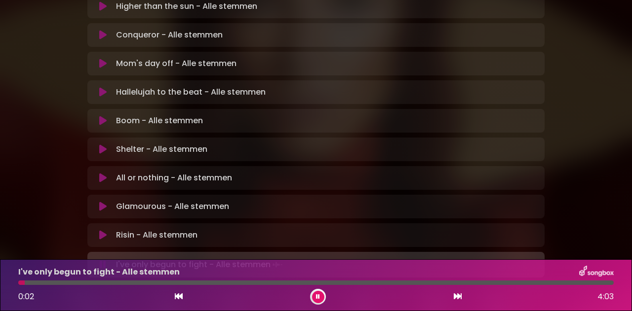
click at [104, 230] on icon at bounding box center [102, 235] width 7 height 10
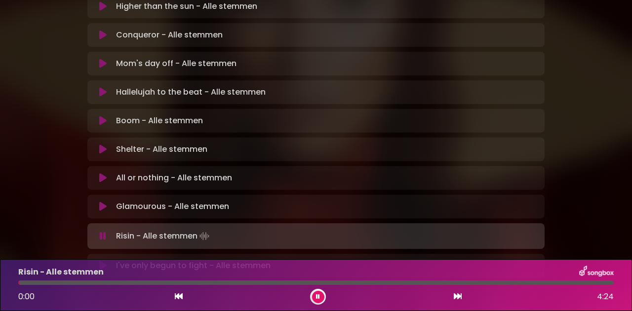
click at [587, 283] on div at bounding box center [315, 283] width 595 height 4
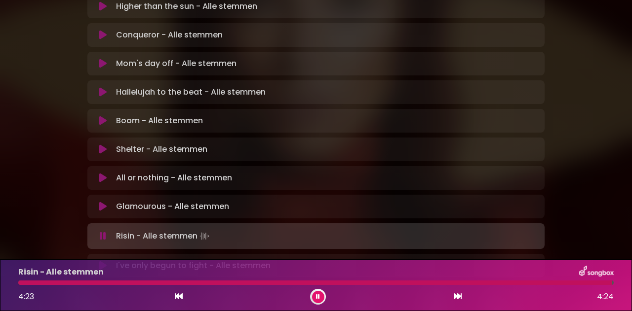
click at [322, 296] on button at bounding box center [318, 297] width 12 height 12
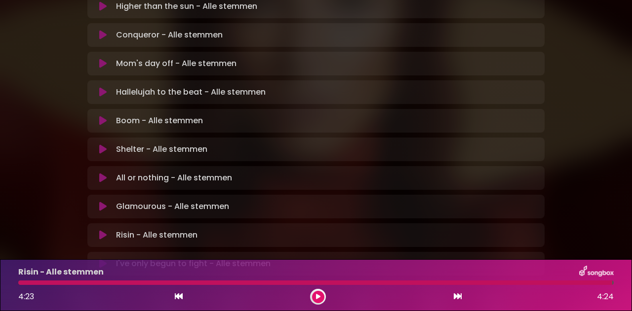
click at [317, 304] on div at bounding box center [318, 297] width 16 height 16
click at [319, 301] on button at bounding box center [318, 297] width 12 height 12
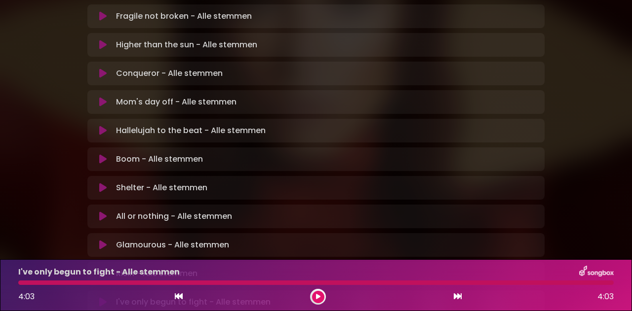
scroll to position [286, 0]
